Goal: Check status: Check status

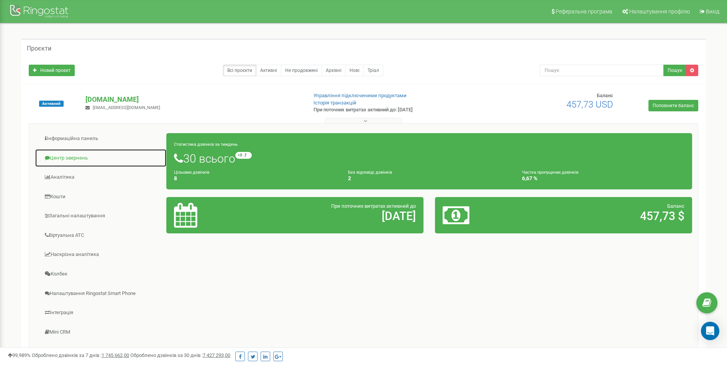
click at [79, 157] on link "Центр звернень" at bounding box center [101, 158] width 132 height 19
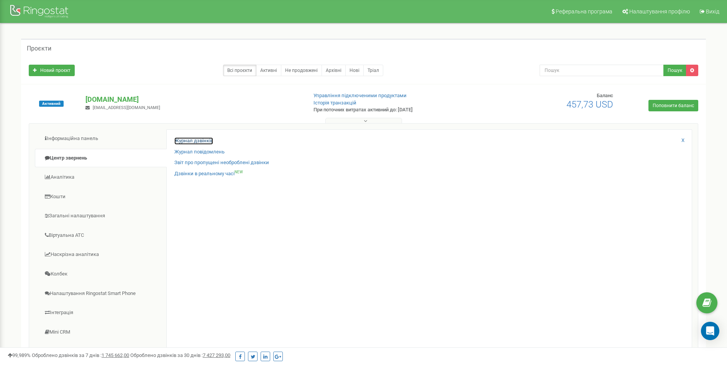
click at [196, 139] on link "Журнал дзвінків" at bounding box center [193, 140] width 39 height 7
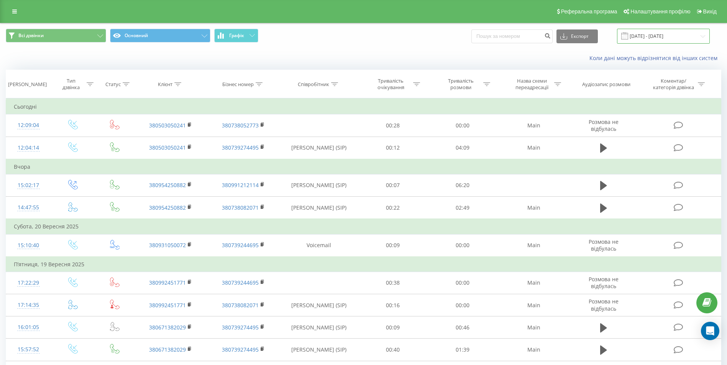
click at [664, 34] on input "23.08.2025 - 23.09.2025" at bounding box center [663, 36] width 93 height 15
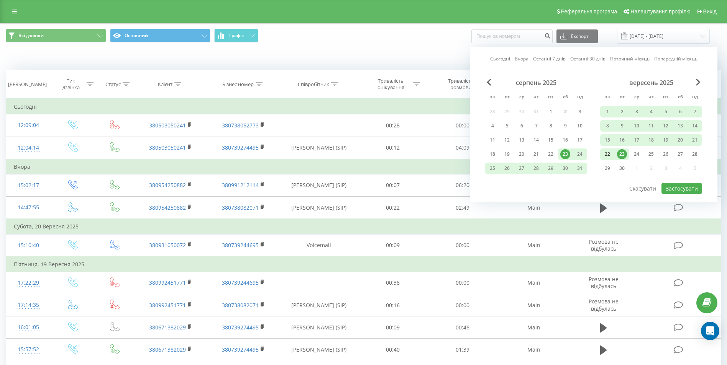
click at [608, 155] on div "22" at bounding box center [607, 154] width 10 height 10
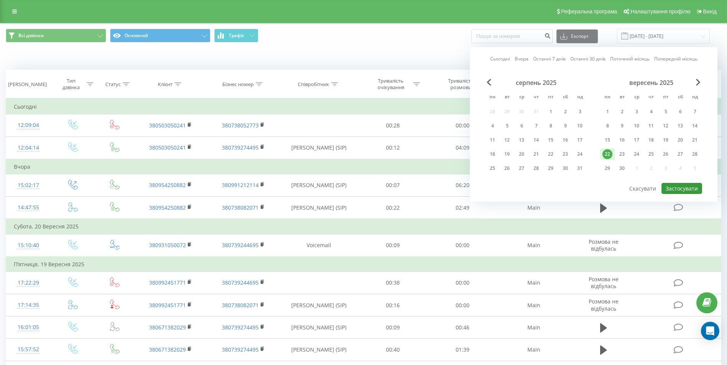
click at [681, 190] on button "Застосувати" at bounding box center [681, 188] width 41 height 11
type input "22.09.2025 - 22.09.2025"
